Goal: Complete application form

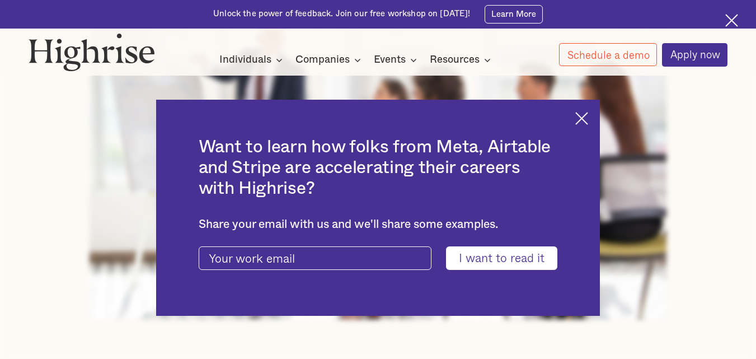
scroll to position [448, 0]
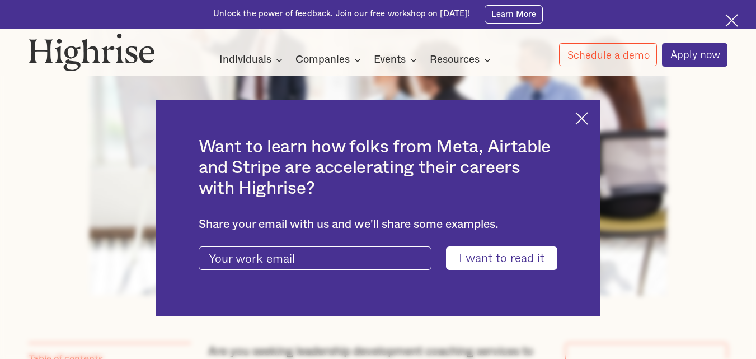
click at [588, 119] on img at bounding box center [581, 118] width 13 height 13
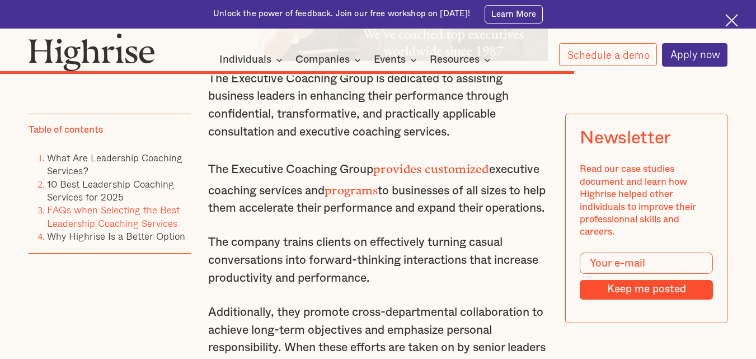
scroll to position [8671, 0]
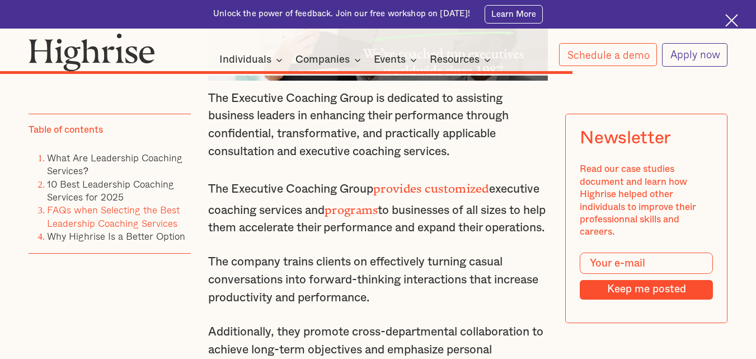
click at [686, 56] on link "Apply now" at bounding box center [695, 55] width 66 height 24
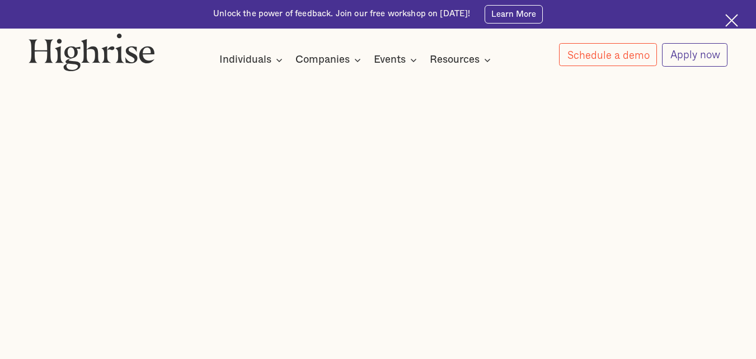
click at [685, 52] on link "Apply now" at bounding box center [695, 55] width 66 height 24
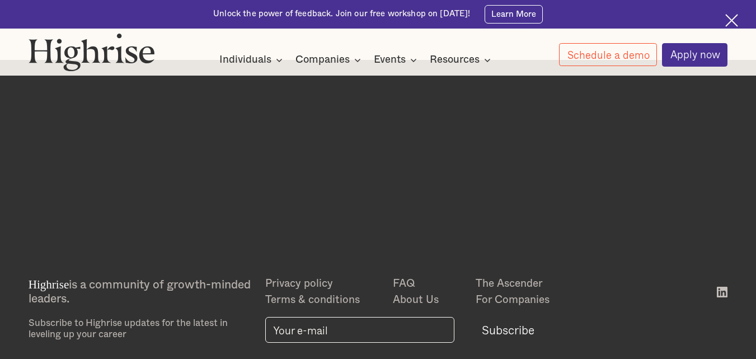
scroll to position [335, 0]
